Goal: Information Seeking & Learning: Learn about a topic

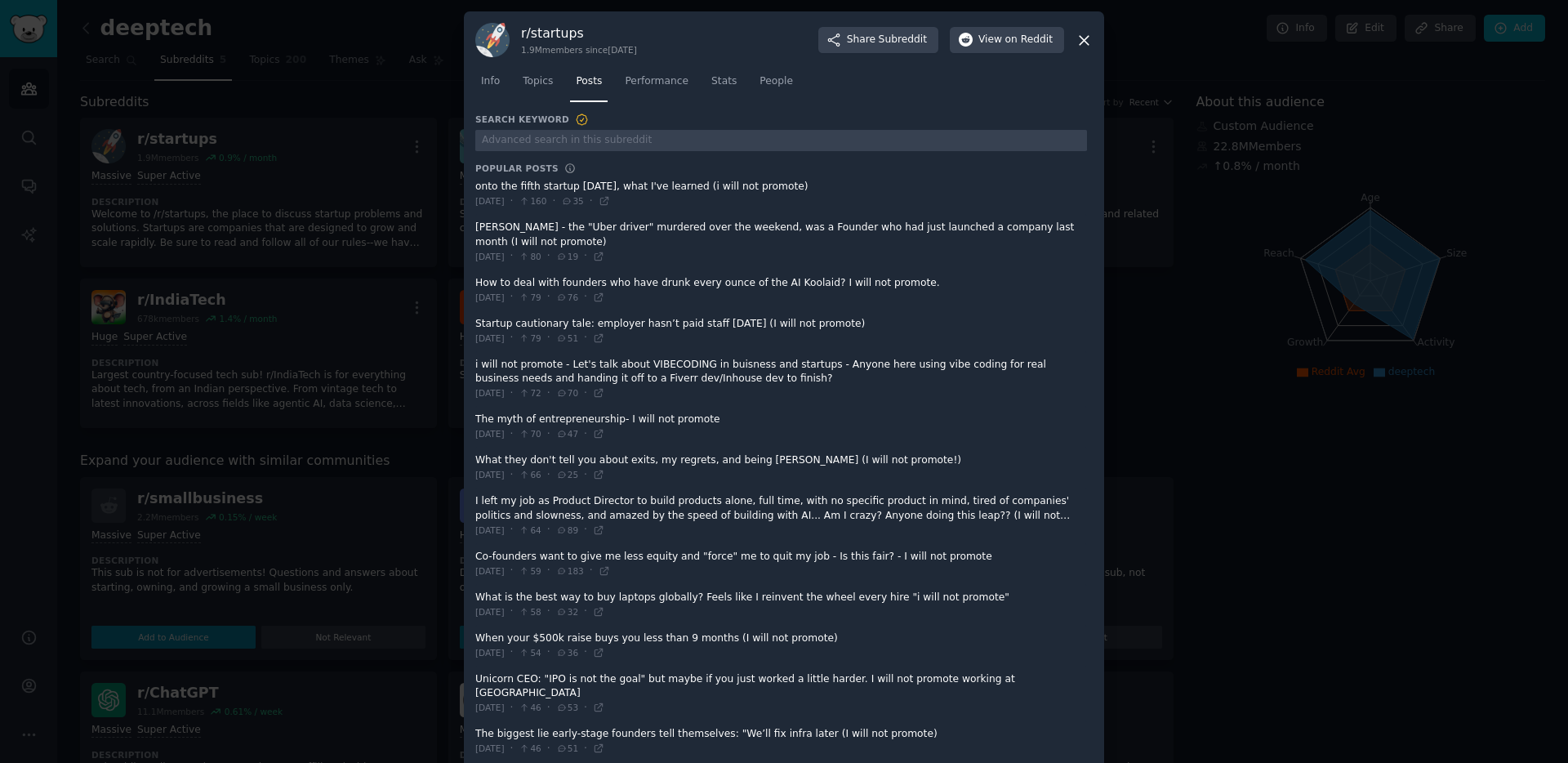
click at [370, 183] on div at bounding box center [784, 382] width 1568 height 763
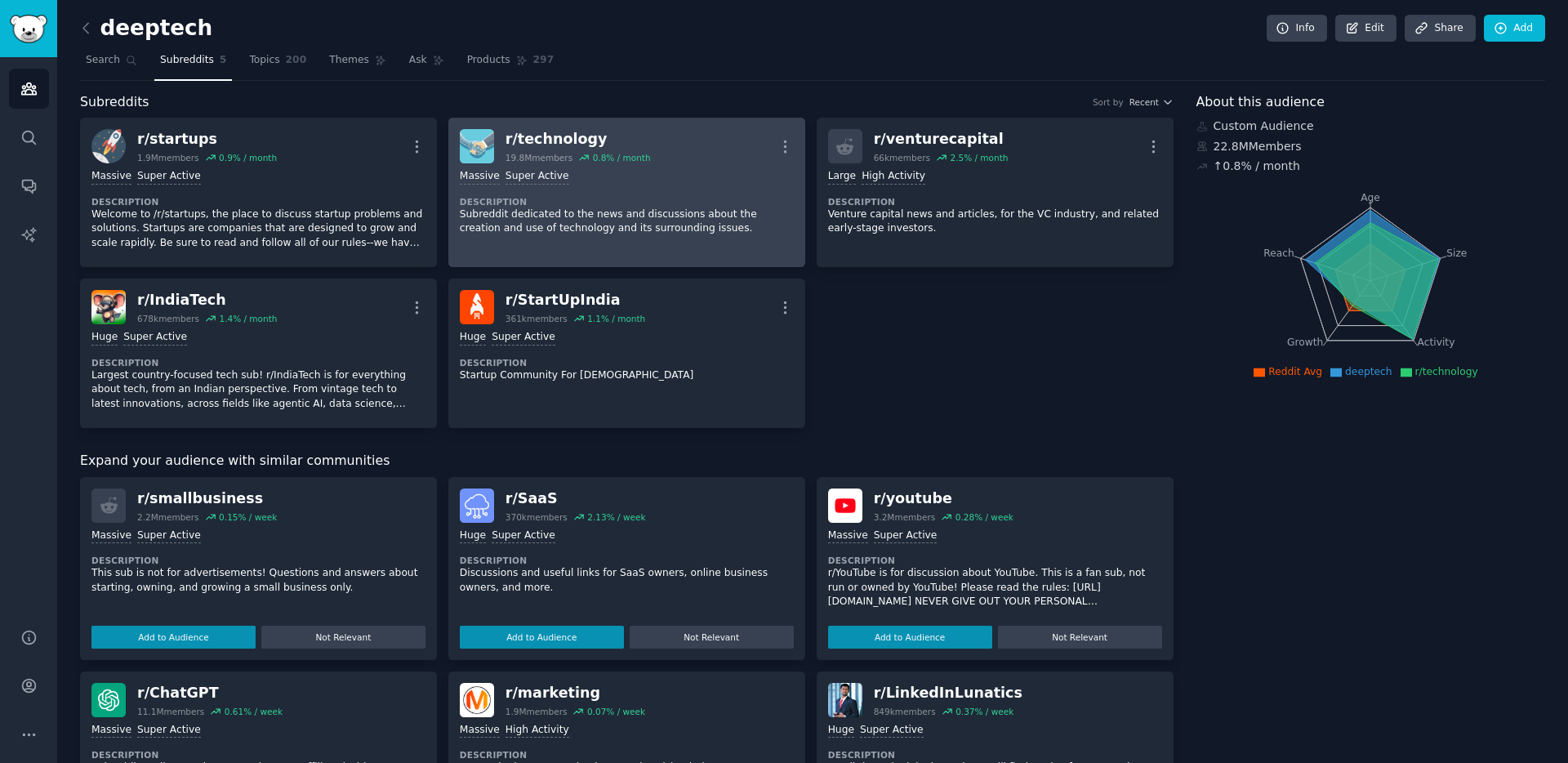
click at [566, 193] on div "Massive Super Active Description Subreddit dedicated to the news and discussion…" at bounding box center [627, 202] width 335 height 79
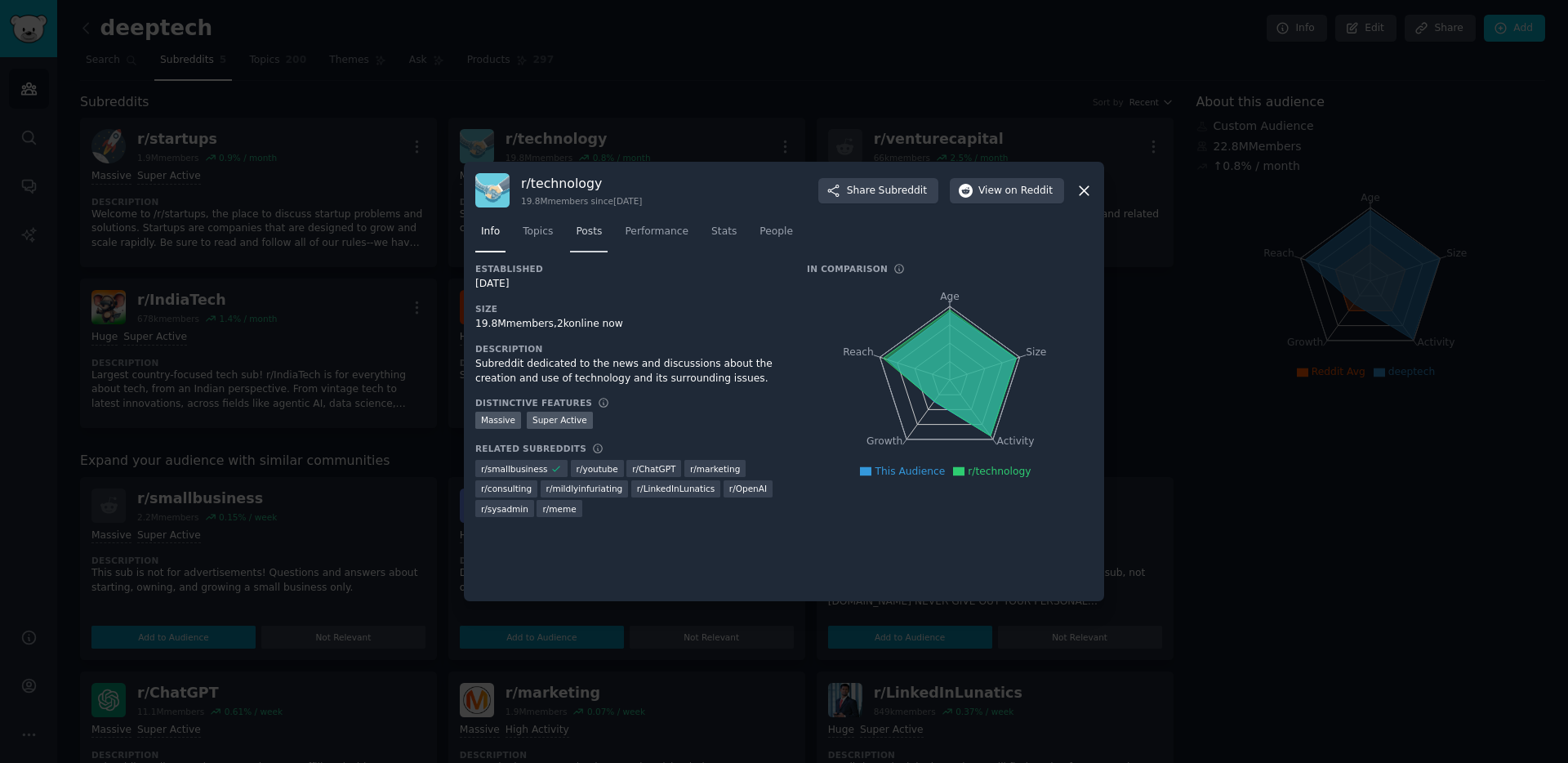
click at [602, 228] on link "Posts" at bounding box center [589, 236] width 38 height 34
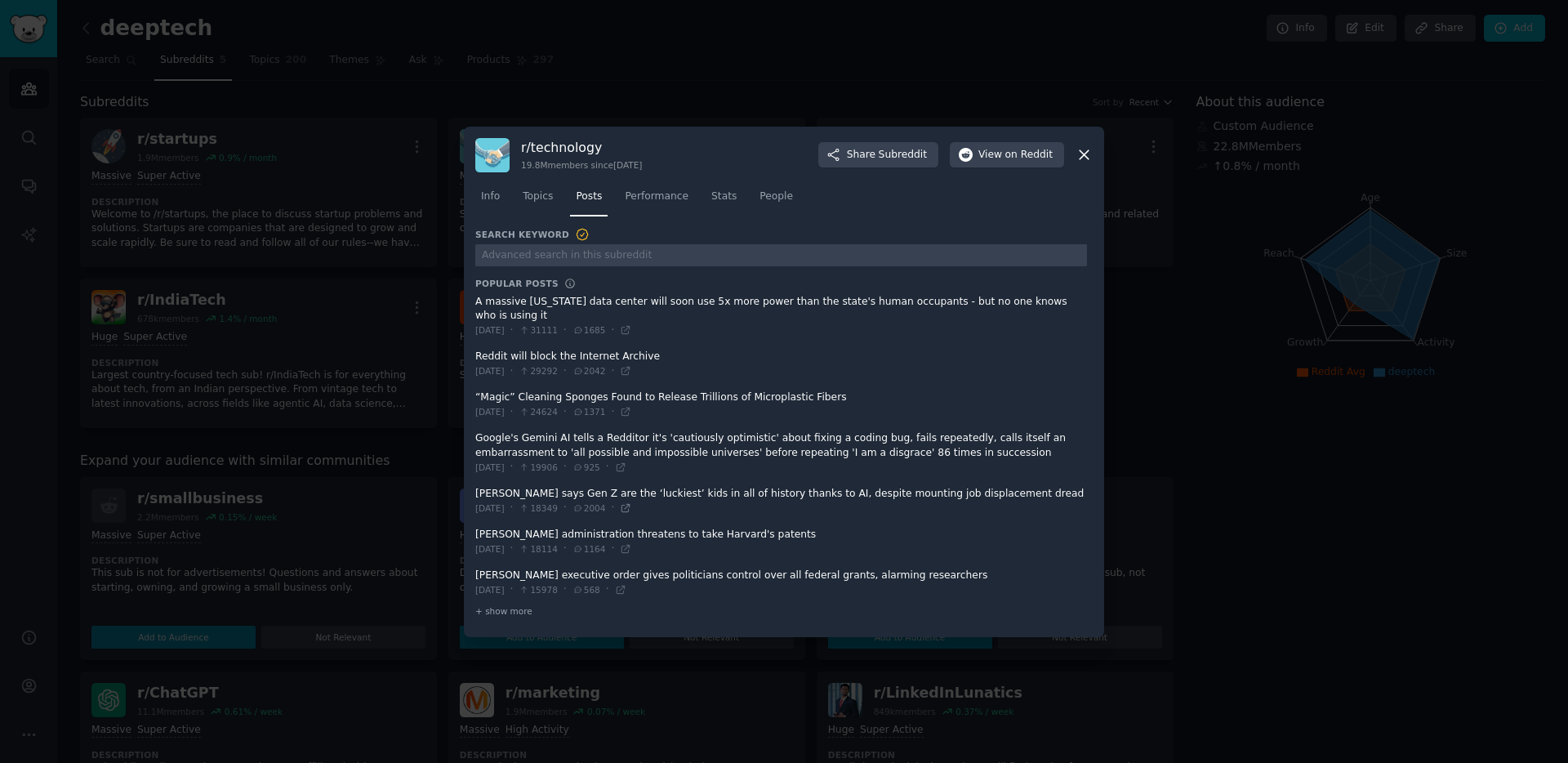
click at [629, 512] on icon at bounding box center [625, 507] width 7 height 7
